Goal: Task Accomplishment & Management: Use online tool/utility

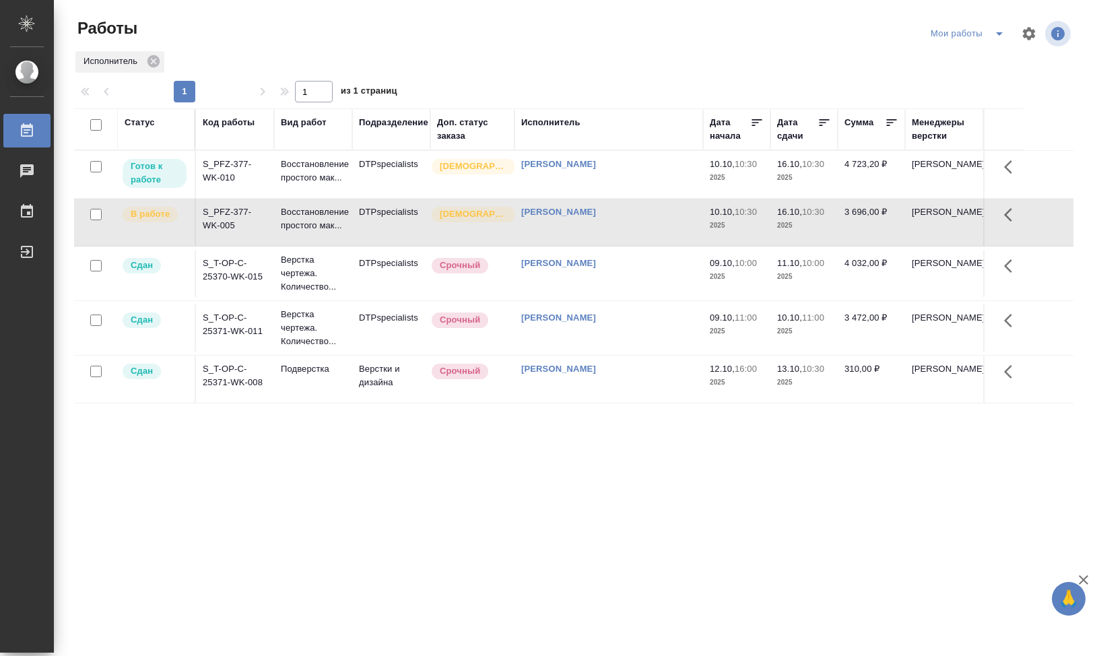
click at [717, 24] on div at bounding box center [579, 34] width 337 height 32
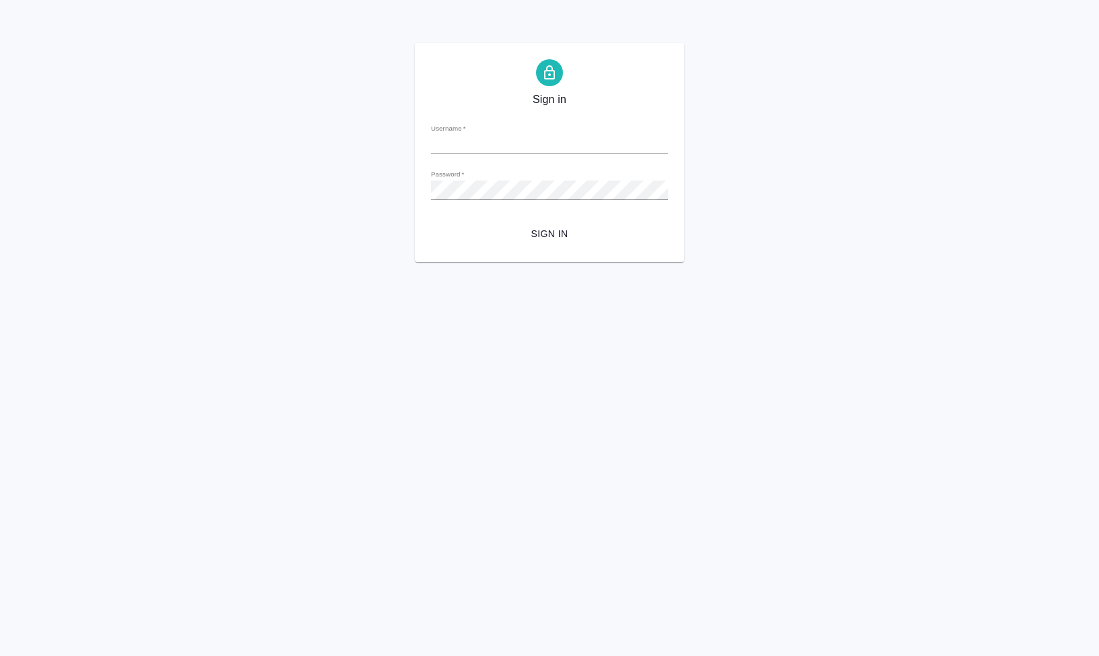
type input "s.klimentovskii@awatera.com"
drag, startPoint x: 513, startPoint y: 409, endPoint x: 671, endPoint y: 280, distance: 204.4
click at [515, 262] on html "Sign in Username   * s.klimentovskii@awatera.com Password   * urlPath   * / Sig…" at bounding box center [549, 131] width 1099 height 262
click at [538, 232] on span "Sign in" at bounding box center [550, 234] width 216 height 17
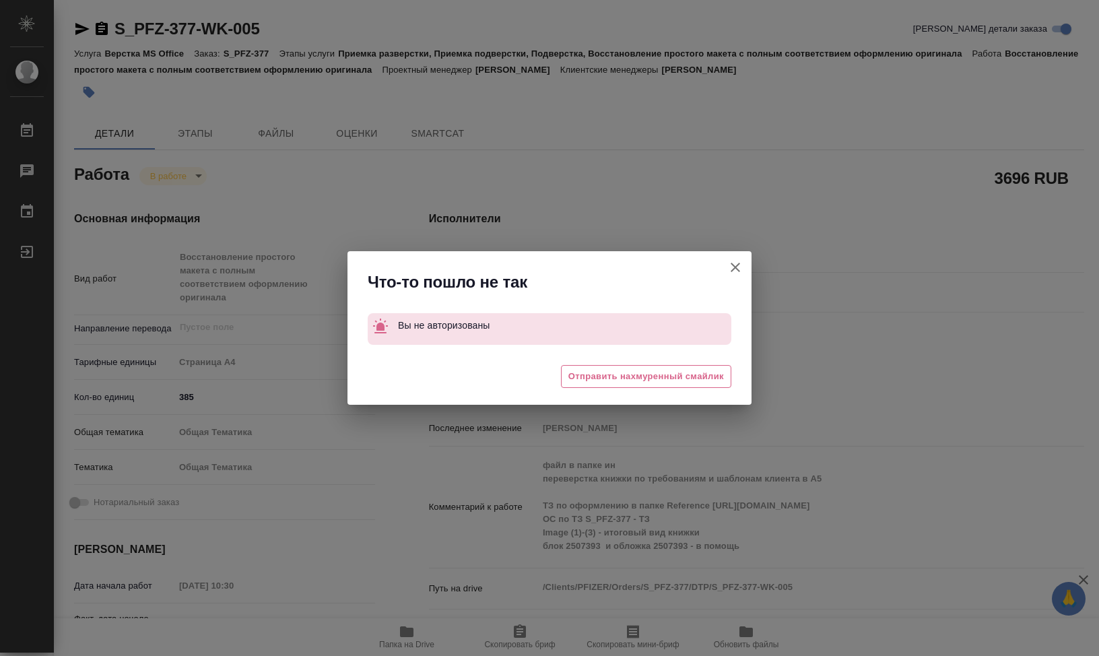
type textarea "x"
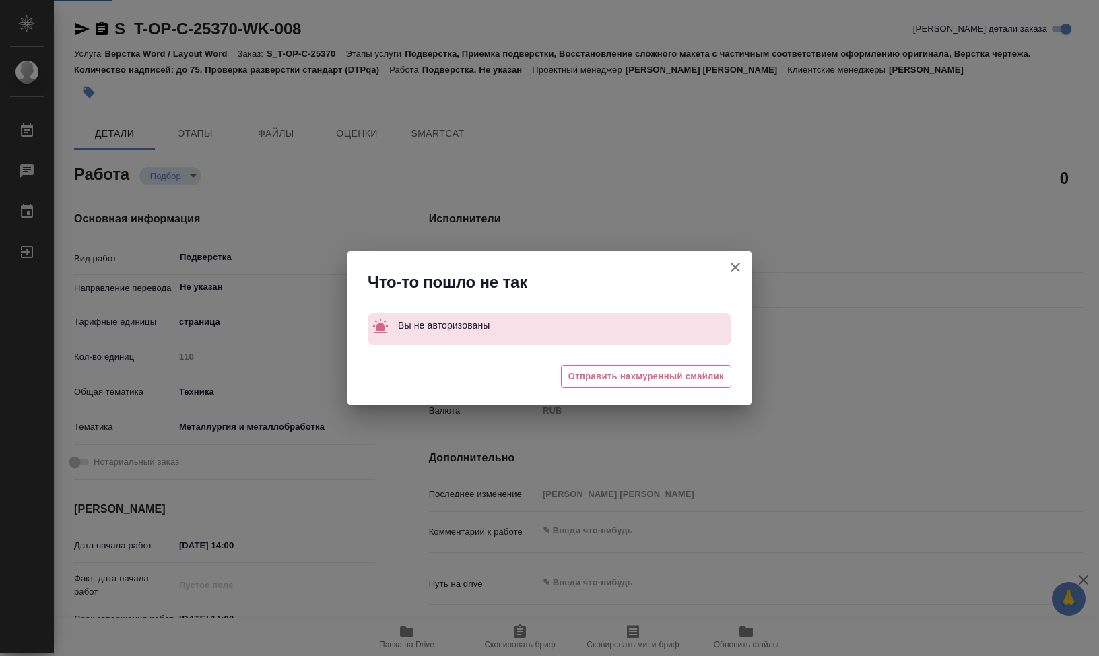
type textarea "x"
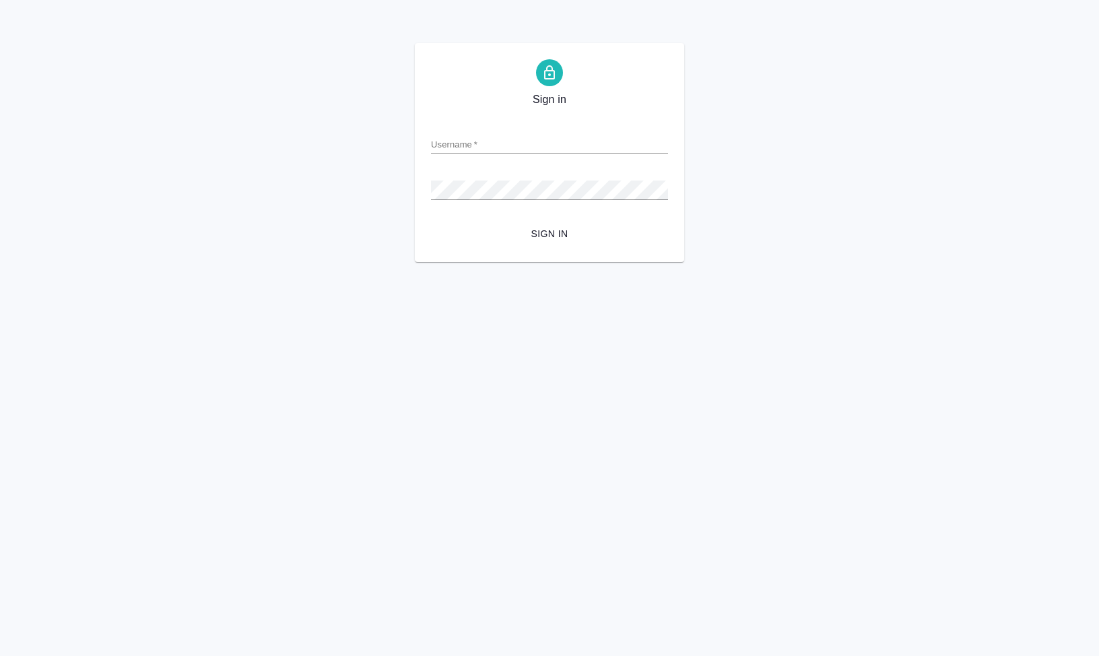
click at [742, 262] on html "Sign in Username   * Password   * urlPath   * / Sign in" at bounding box center [549, 131] width 1099 height 262
type input "[EMAIL_ADDRESS][DOMAIN_NAME]"
drag, startPoint x: 516, startPoint y: 410, endPoint x: 457, endPoint y: 357, distance: 78.7
click at [505, 262] on html "Sign in Username   * [EMAIL_ADDRESS][DOMAIN_NAME] Password   * urlPath   * / Si…" at bounding box center [549, 131] width 1099 height 262
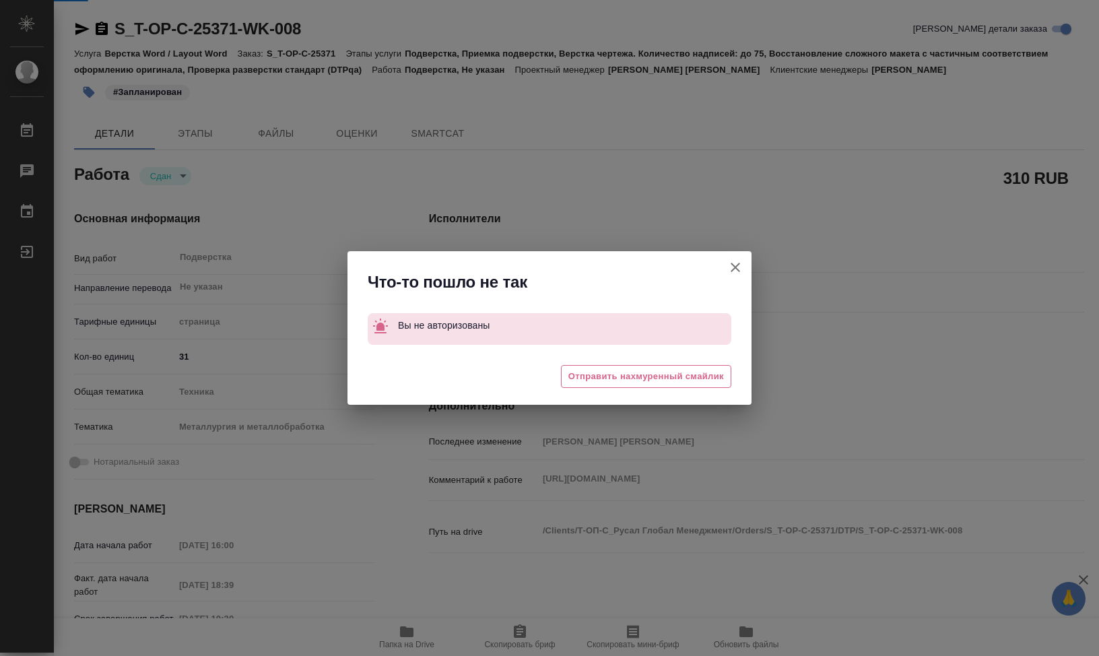
type textarea "x"
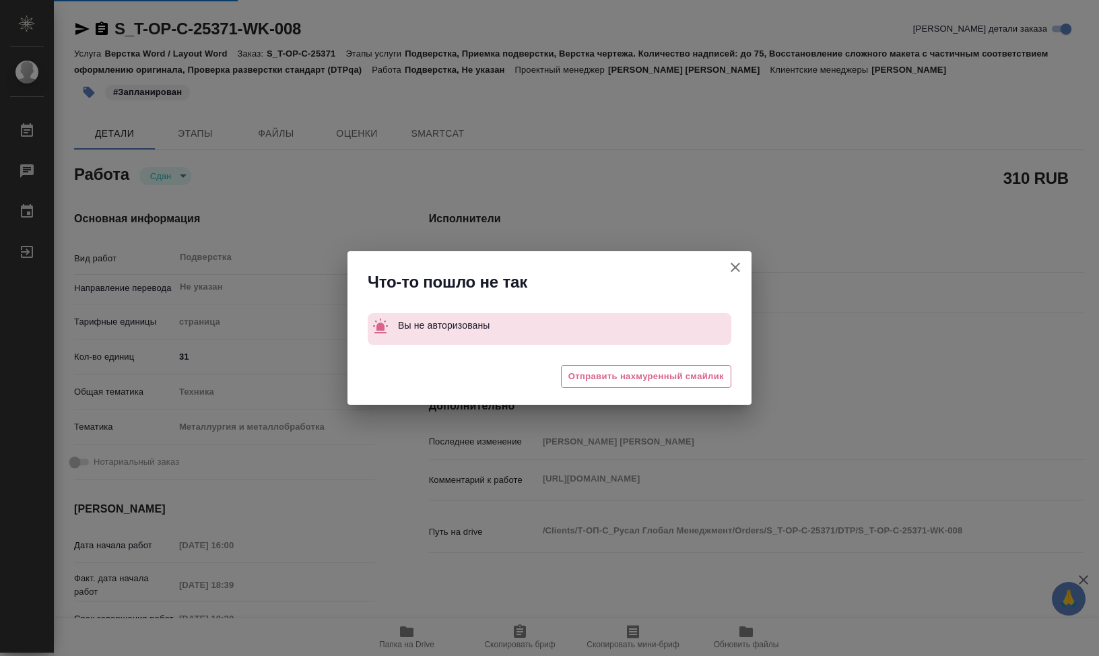
click at [742, 259] on button "Кратко детали заказа" at bounding box center [735, 267] width 32 height 32
type textarea "x"
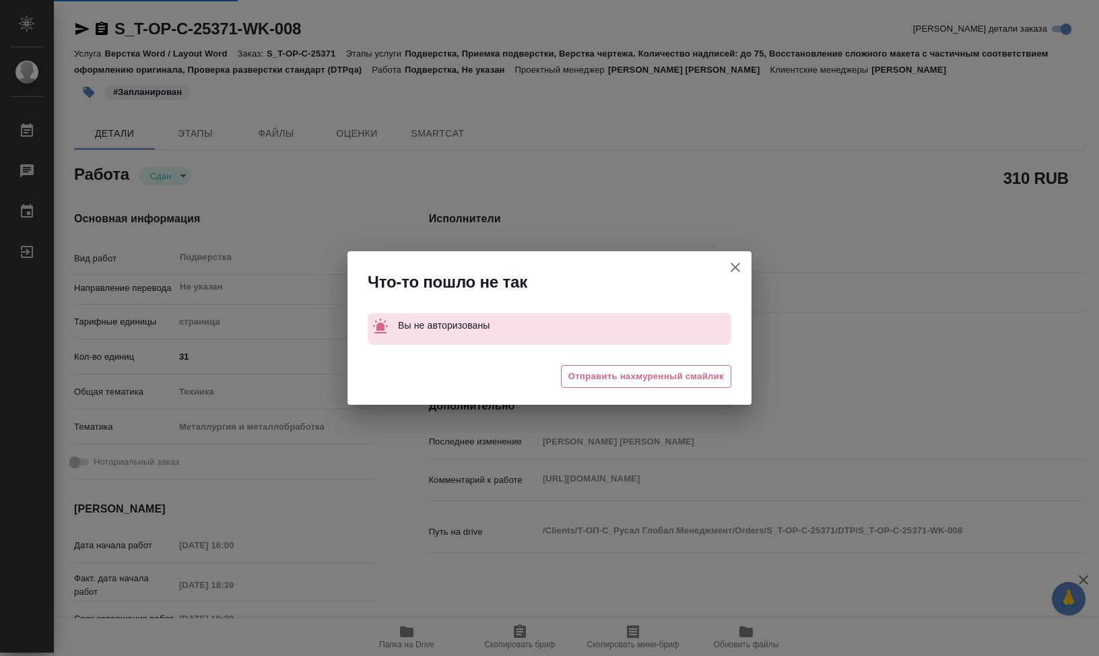
type textarea "x"
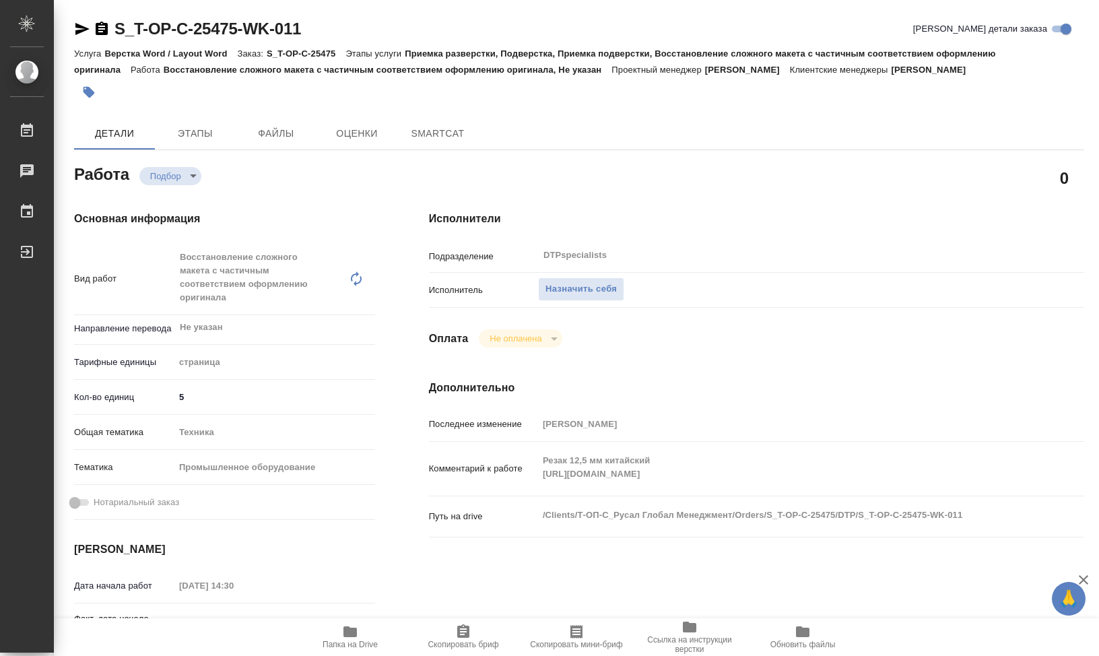
type textarea "x"
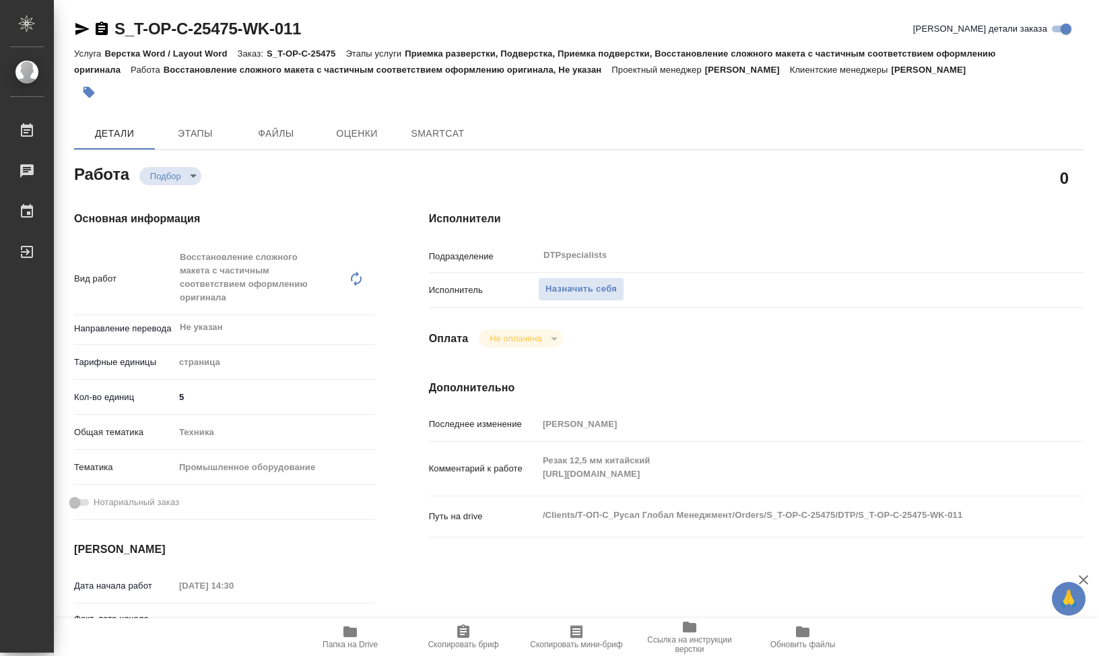
type textarea "x"
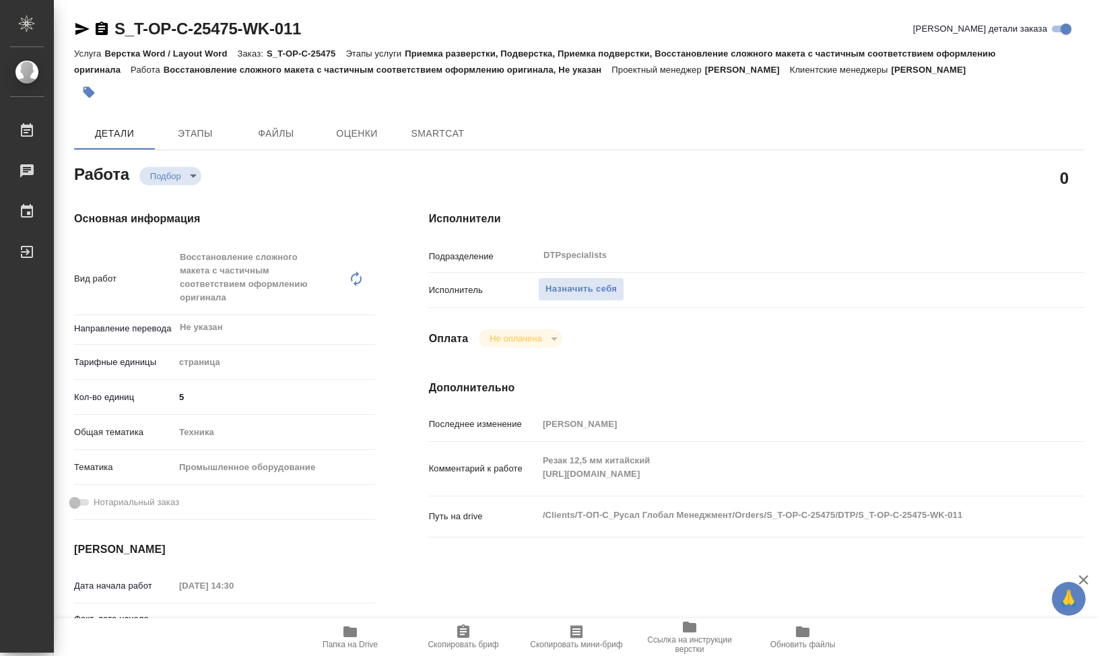
type textarea "x"
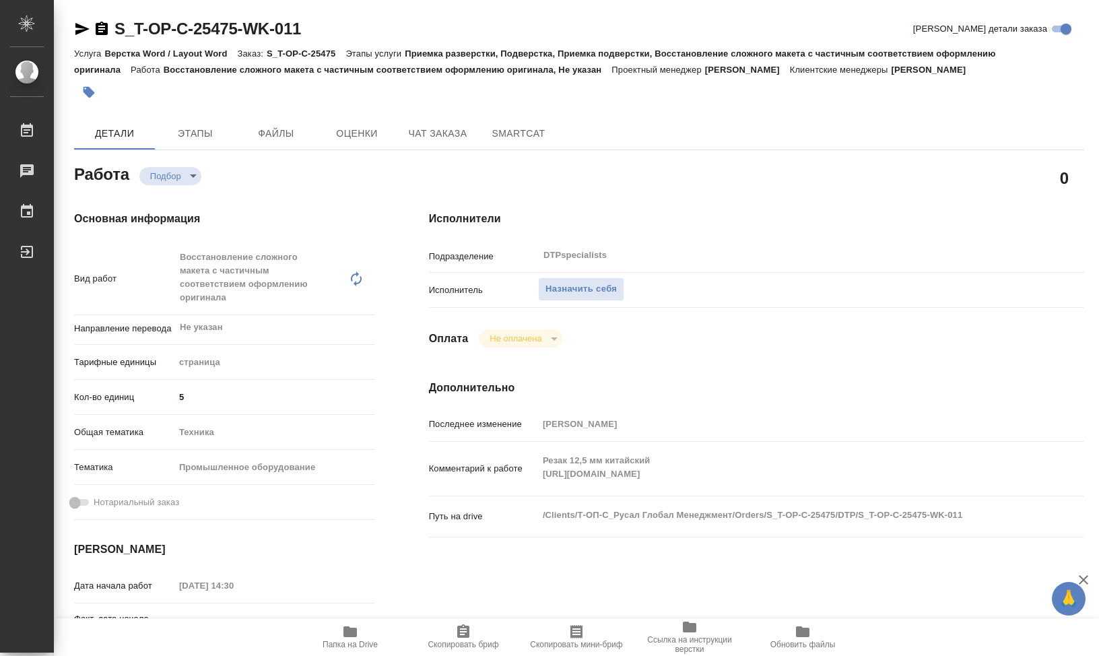
type textarea "x"
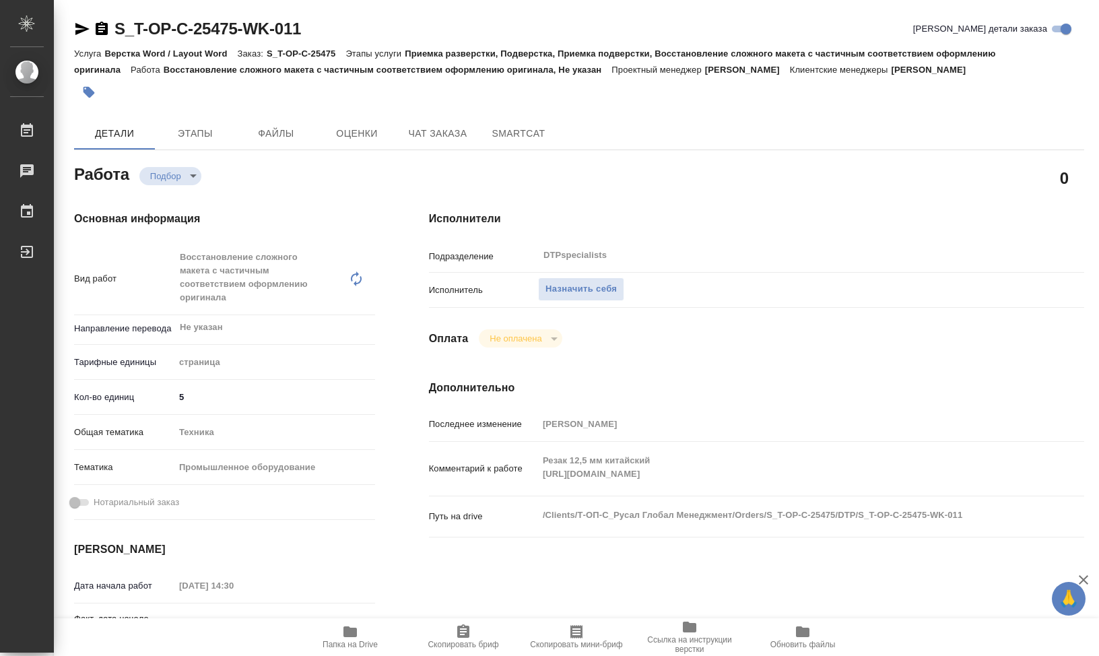
type textarea "x"
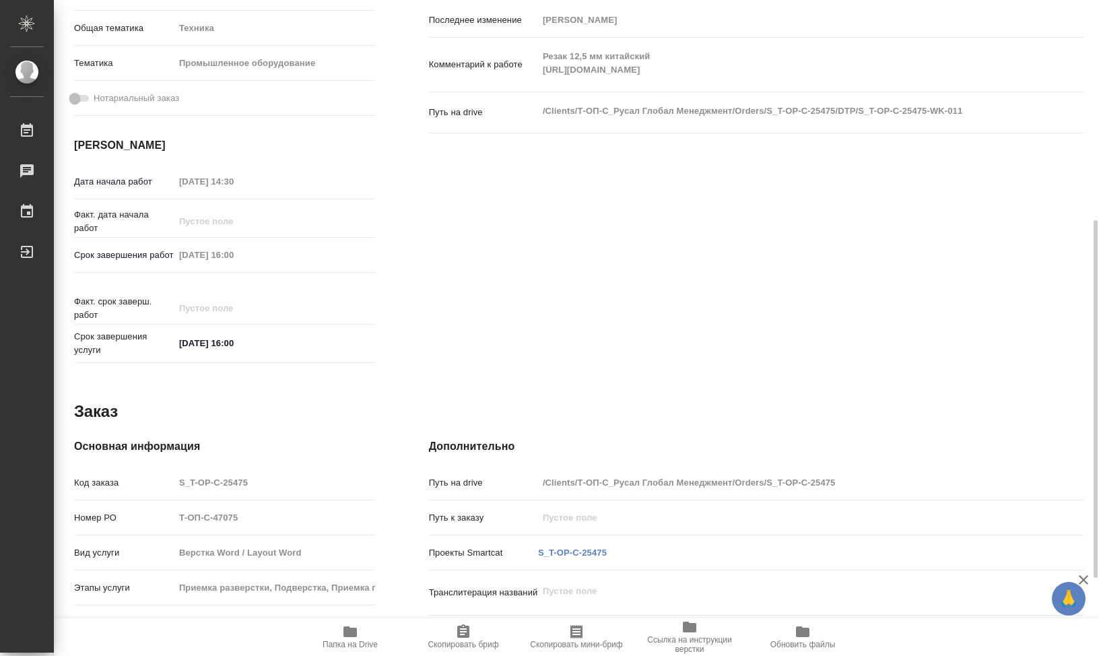
scroll to position [547, 0]
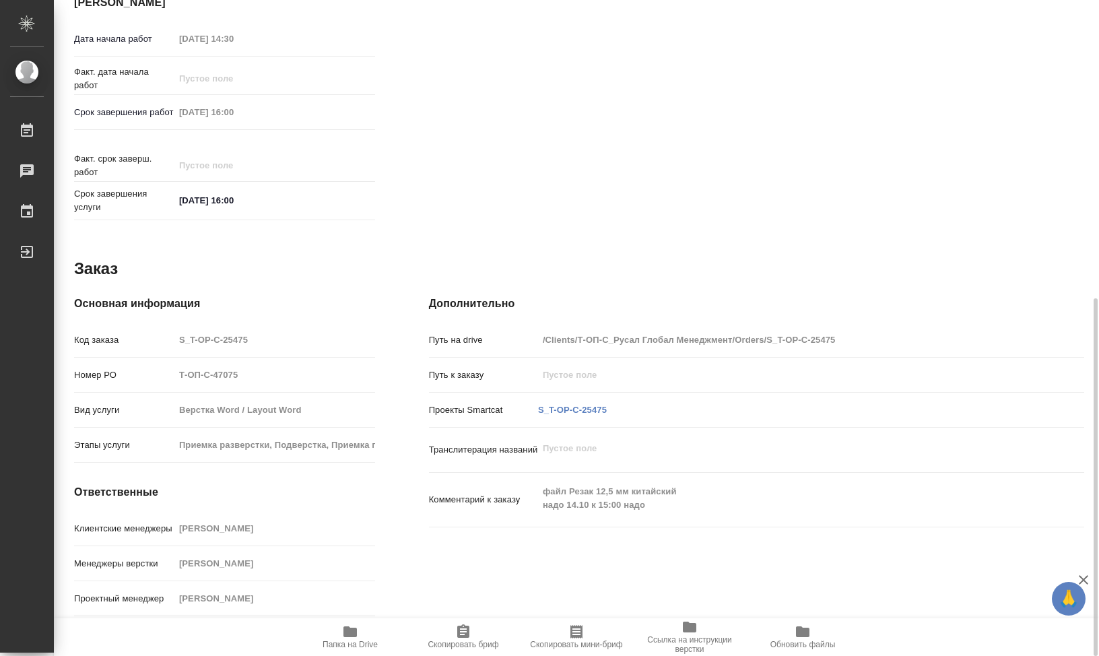
click at [342, 635] on span "Папка на Drive" at bounding box center [350, 637] width 97 height 26
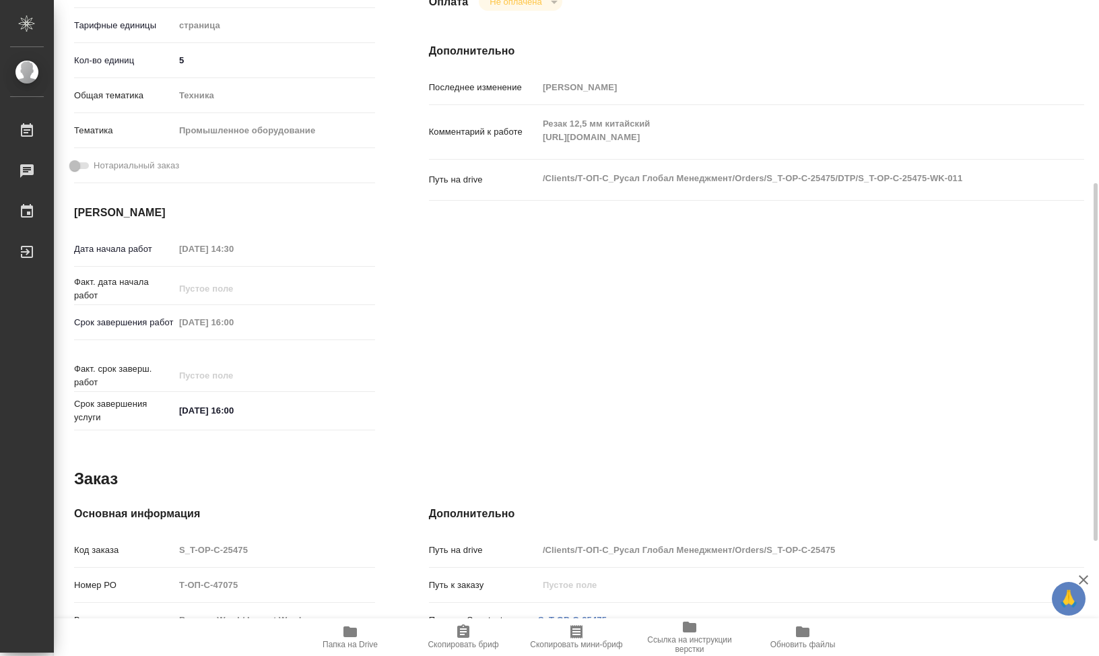
scroll to position [0, 0]
